Goal: Complete application form

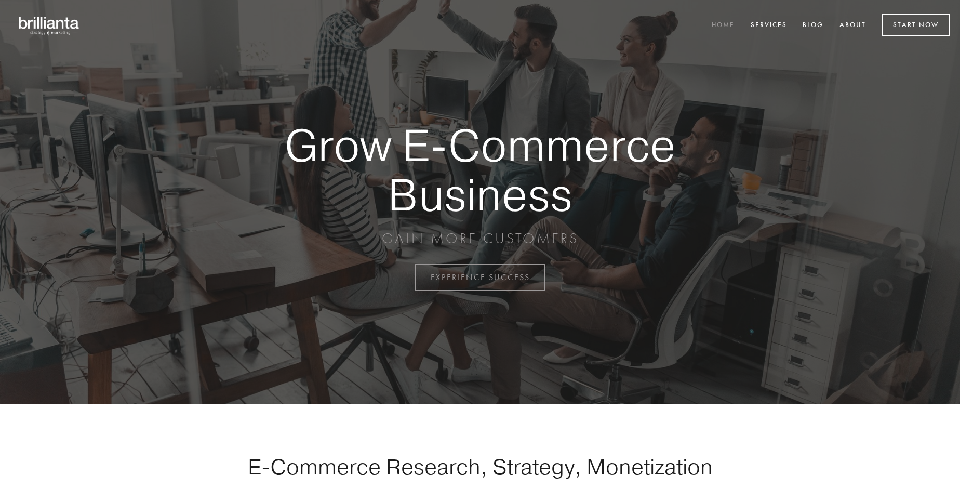
scroll to position [2722, 0]
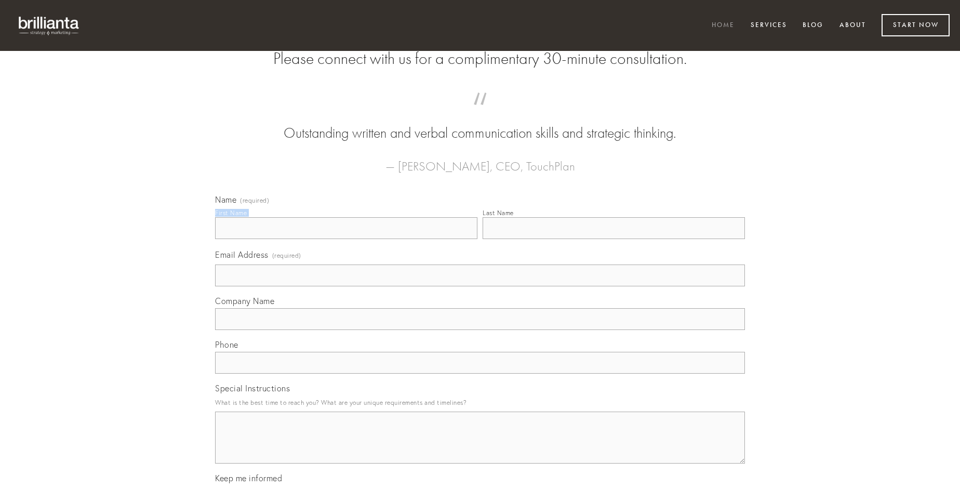
type input "[PERSON_NAME]"
click at [613, 239] on input "Last Name" at bounding box center [613, 228] width 262 height 22
type input "[PERSON_NAME]"
click at [480, 286] on input "Email Address (required)" at bounding box center [480, 275] width 530 height 22
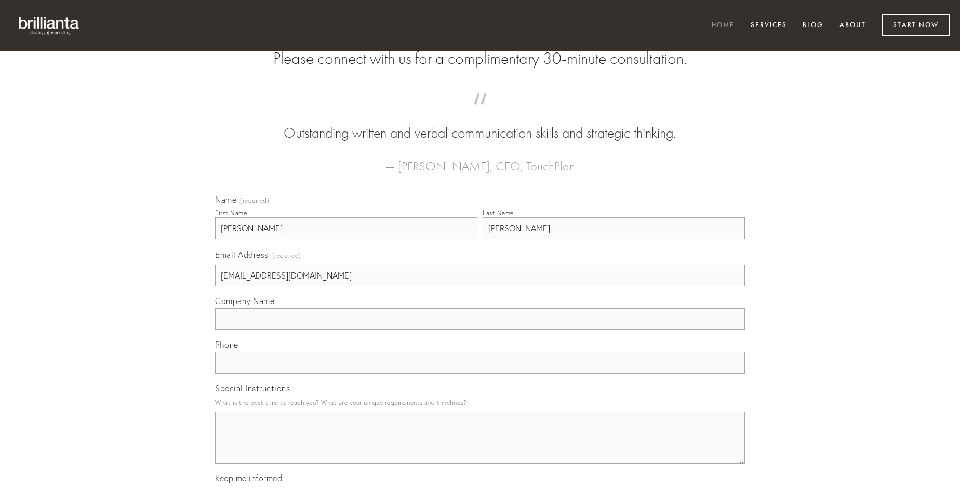
type input "[EMAIL_ADDRESS][DOMAIN_NAME]"
click at [480, 330] on input "Company Name" at bounding box center [480, 319] width 530 height 22
type input "vulgaris"
click at [480, 373] on input "text" at bounding box center [480, 363] width 530 height 22
click at [480, 447] on textarea "Special Instructions" at bounding box center [480, 437] width 530 height 52
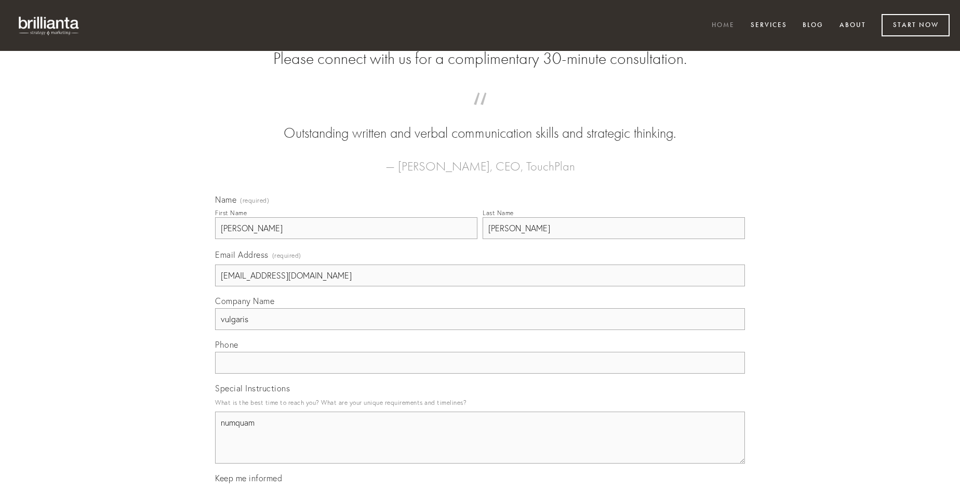
type textarea "numquam"
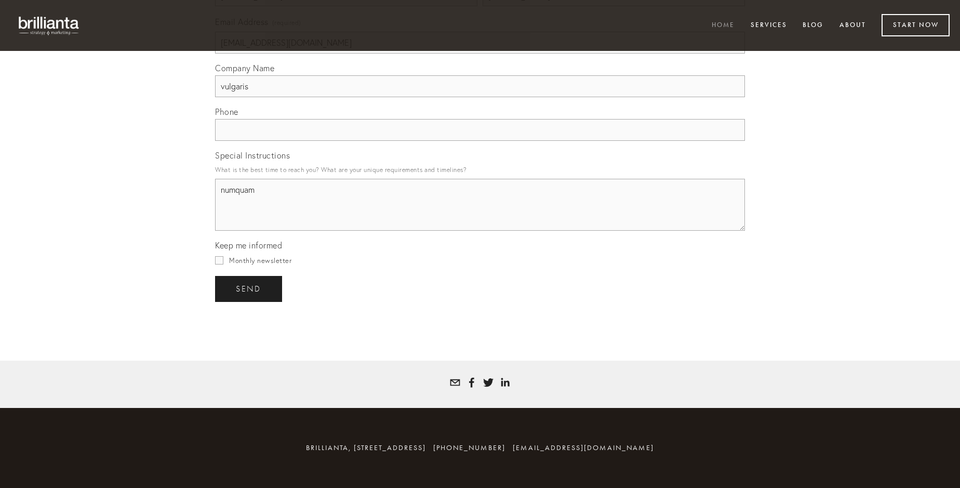
click at [249, 288] on span "send" at bounding box center [248, 288] width 25 height 9
